Goal: Use online tool/utility: Use online tool/utility

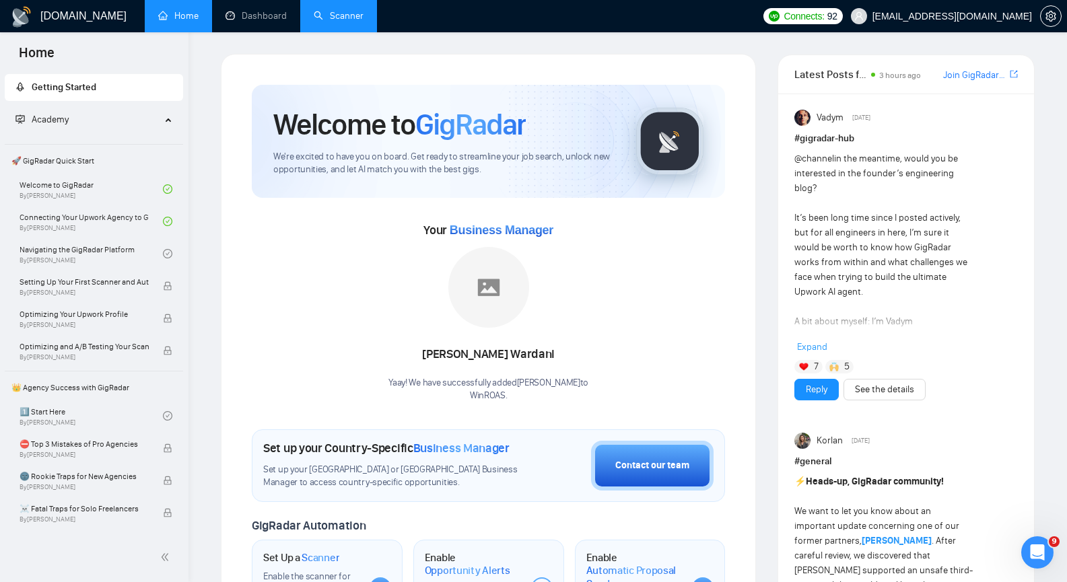
click at [335, 14] on link "Scanner" at bounding box center [339, 15] width 50 height 11
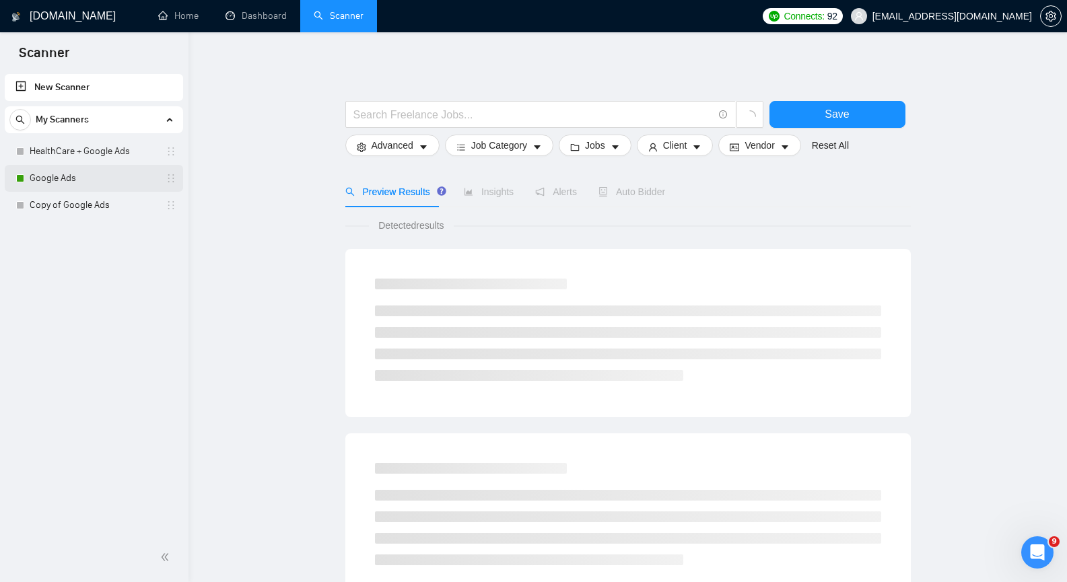
click at [75, 184] on link "Google Ads" at bounding box center [94, 178] width 128 height 27
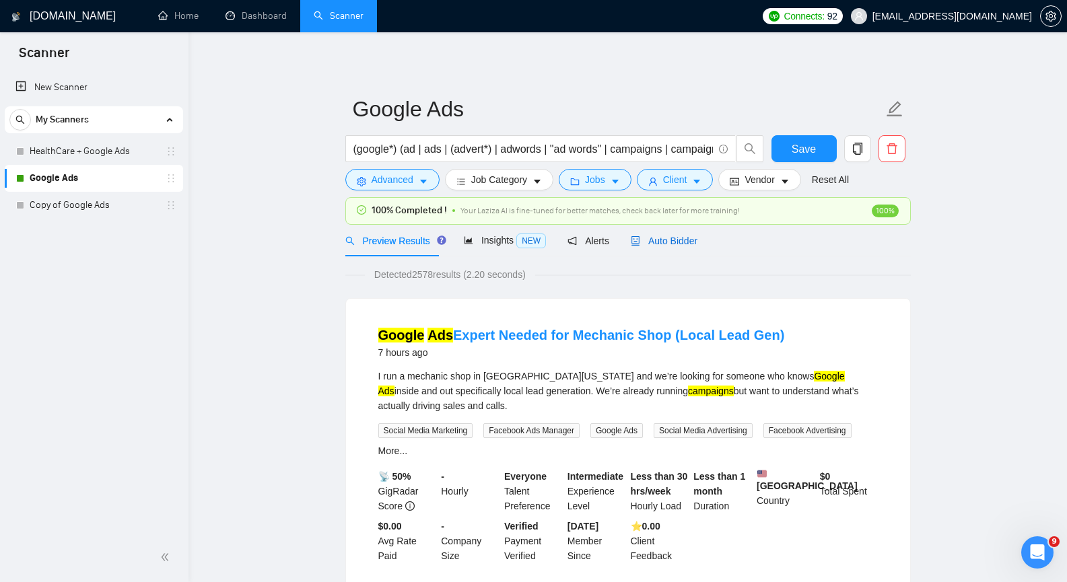
click at [681, 244] on span "Auto Bidder" at bounding box center [664, 241] width 67 height 11
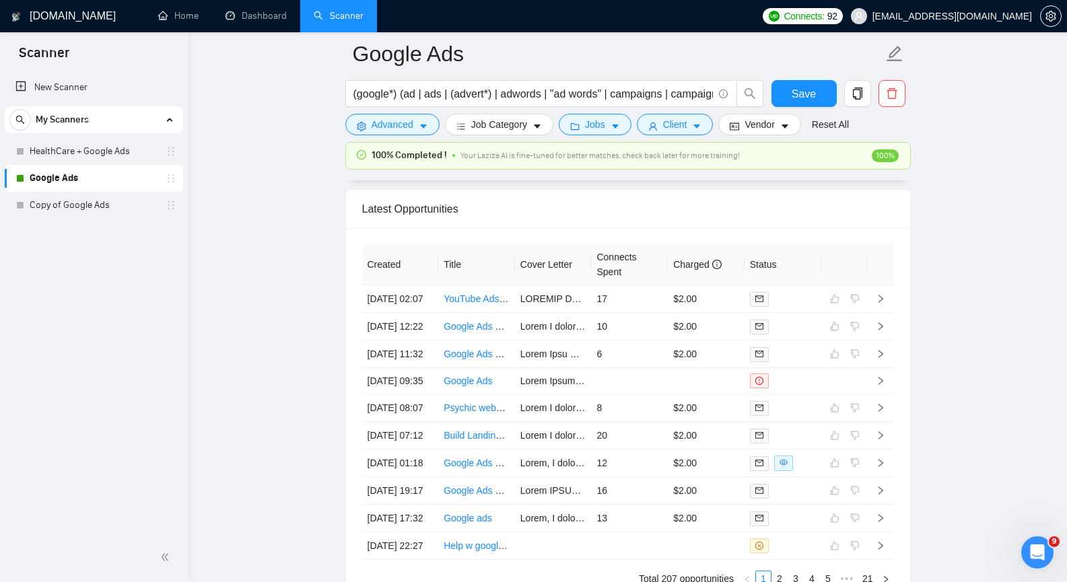
scroll to position [3365, 0]
